Goal: Information Seeking & Learning: Learn about a topic

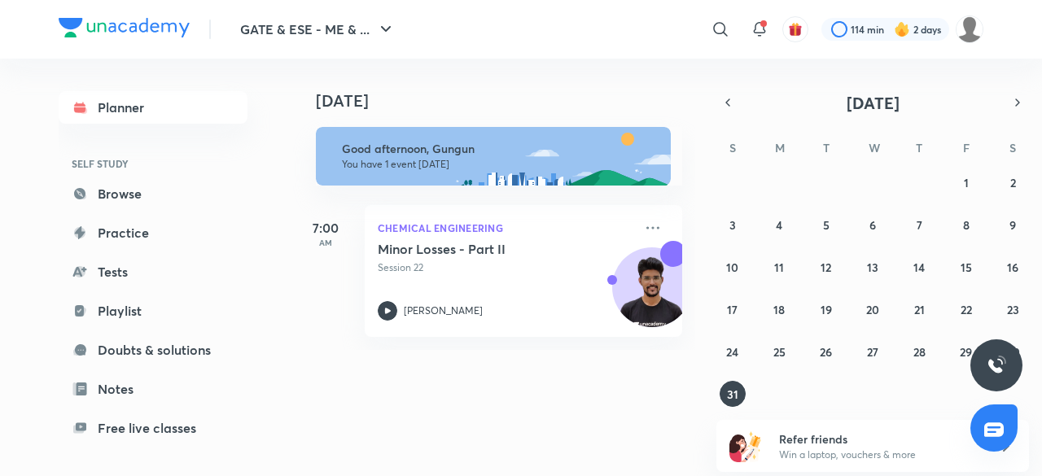
scroll to position [138, 0]
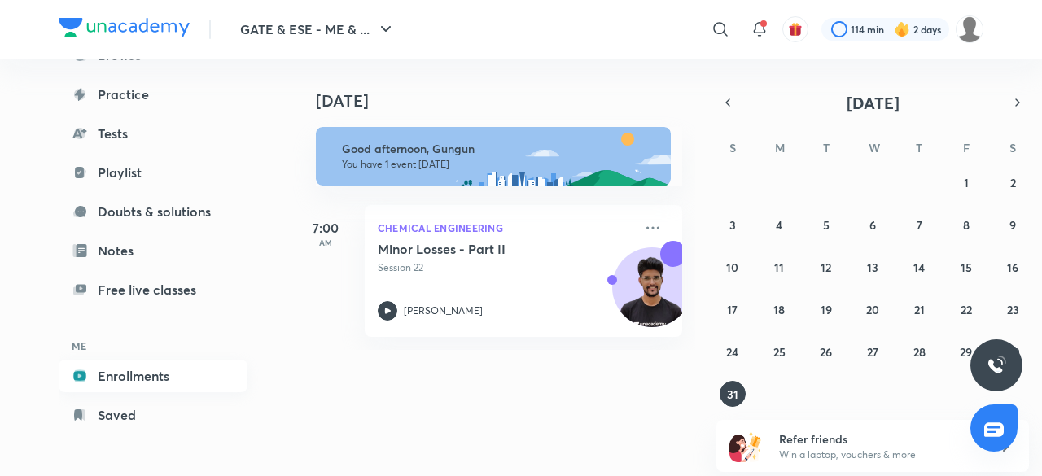
click at [165, 377] on link "Enrollments" at bounding box center [153, 376] width 189 height 33
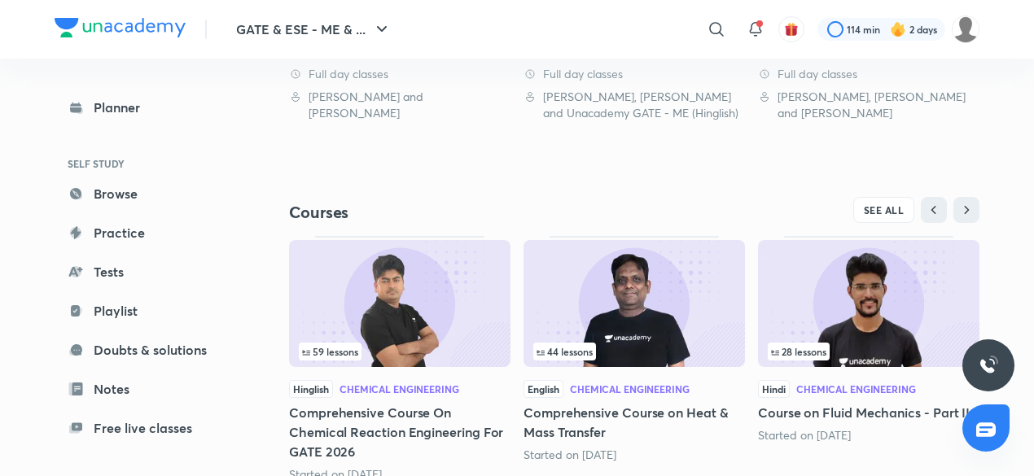
scroll to position [461, 0]
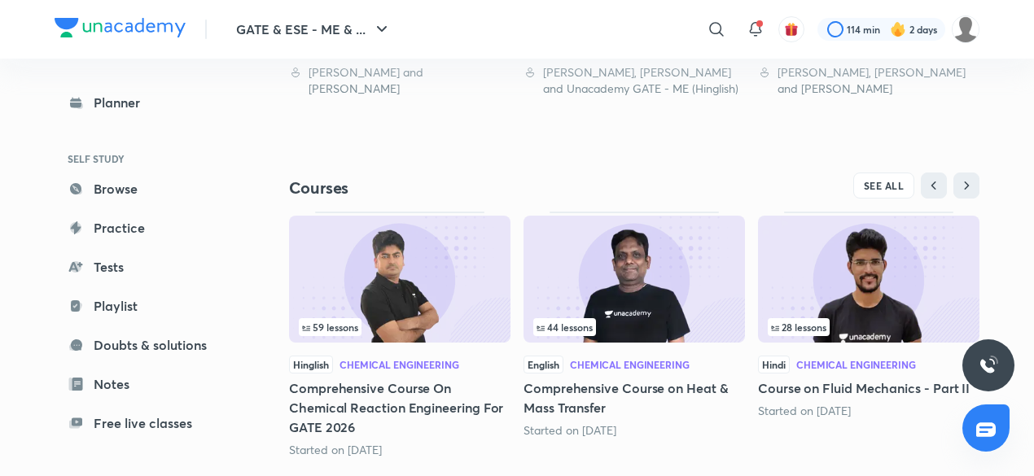
click at [417, 356] on div "Hinglish Chemical Engineering" at bounding box center [399, 365] width 221 height 18
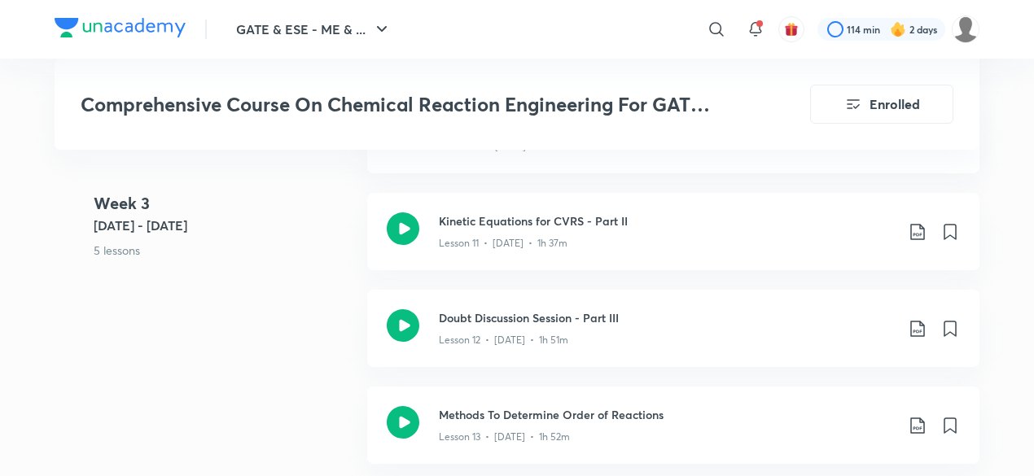
scroll to position [2023, 0]
